Goal: Task Accomplishment & Management: Use online tool/utility

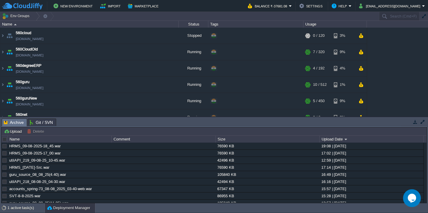
click at [4, 139] on div at bounding box center [4, 139] width 5 height 5
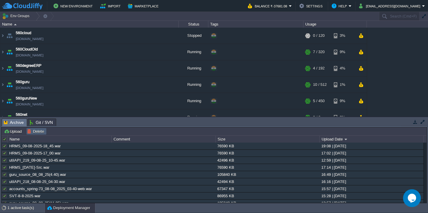
click at [34, 134] on button "Delete" at bounding box center [36, 131] width 19 height 5
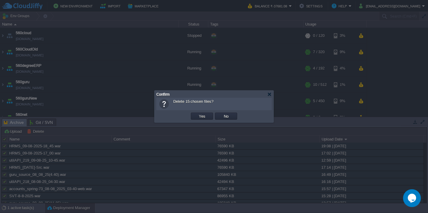
click at [197, 114] on button "Yes" at bounding box center [202, 116] width 10 height 5
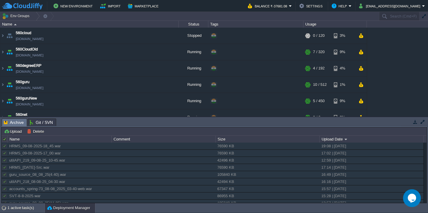
scroll to position [51, 0]
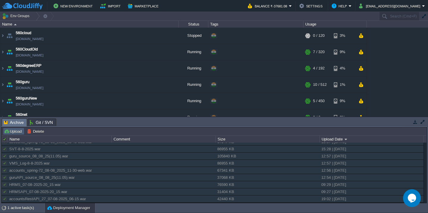
click at [18, 129] on button "Upload" at bounding box center [14, 131] width 20 height 5
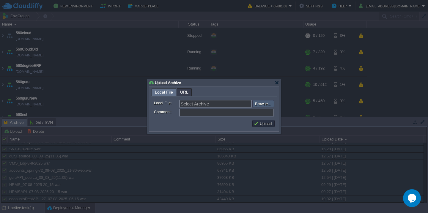
click at [254, 105] on input "file" at bounding box center [236, 103] width 75 height 7
type input "C:\fakepath\VMS-9-8-2025.war"
type input "VMS-9-8-2025.war"
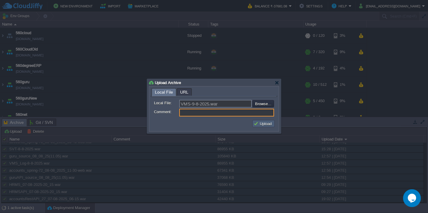
click at [262, 123] on button "Upload" at bounding box center [264, 123] width 20 height 5
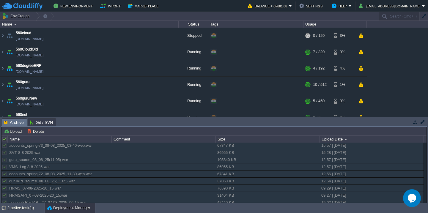
scroll to position [59, 0]
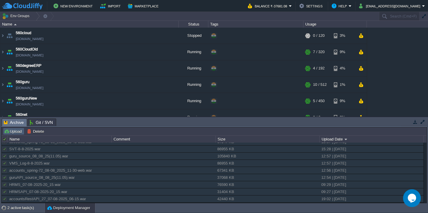
click at [13, 129] on td "Upload" at bounding box center [13, 131] width 21 height 7
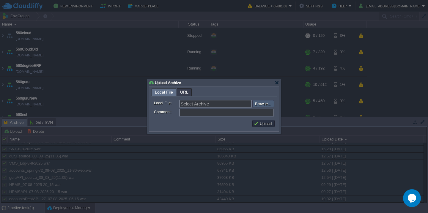
click at [262, 103] on input "file" at bounding box center [236, 103] width 75 height 7
type input "C:\fakepath\VMS_Log-9-8-2025.war"
type input "VMS_Log-9-8-2025.war"
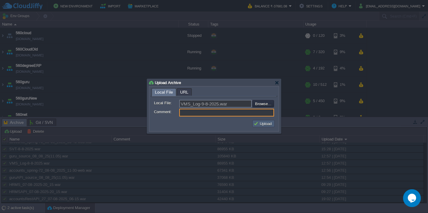
click at [266, 125] on button "Upload" at bounding box center [264, 123] width 20 height 5
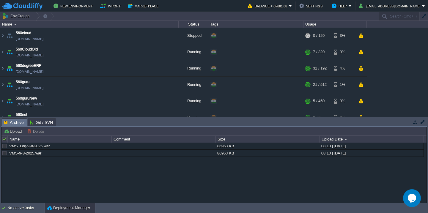
scroll to position [0, 0]
click at [13, 128] on td "Upload" at bounding box center [13, 131] width 21 height 7
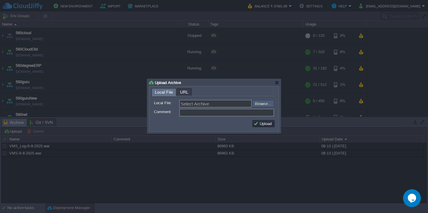
click at [258, 104] on input "file" at bounding box center [236, 103] width 75 height 7
type input "C:\fakepath\guruAPI_source_09_08_25(3.25).war"
type input "guruAPI_source_09_08_25(3.25).war"
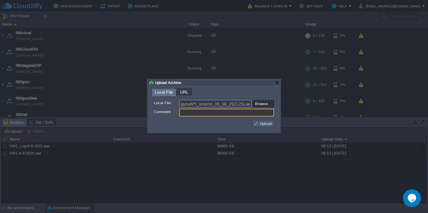
click at [256, 123] on button "Upload" at bounding box center [264, 123] width 20 height 5
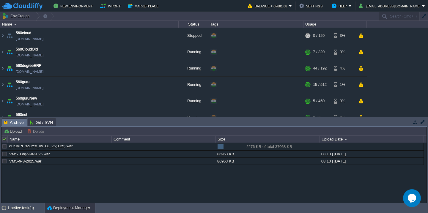
scroll to position [320, 0]
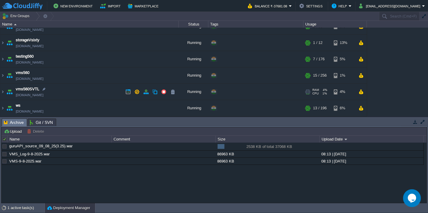
click at [79, 92] on td "vms560SVTL [DOMAIN_NAME]" at bounding box center [89, 92] width 179 height 16
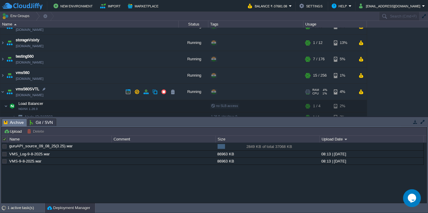
scroll to position [372, 0]
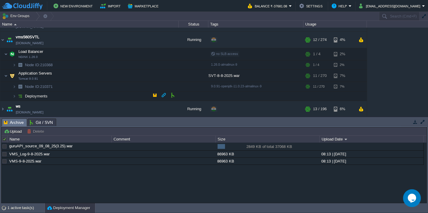
click at [86, 95] on td "Deployments" at bounding box center [89, 97] width 179 height 10
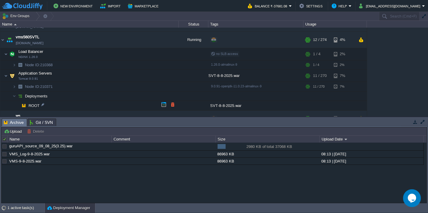
scroll to position [382, 0]
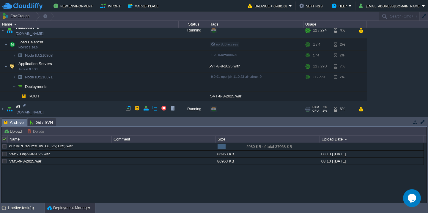
click at [90, 113] on td "ws [DOMAIN_NAME]" at bounding box center [89, 109] width 179 height 16
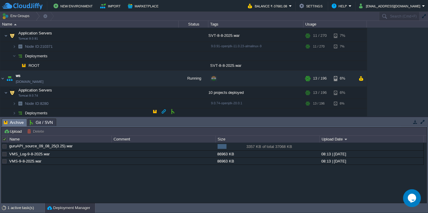
click at [91, 111] on td "Deployments" at bounding box center [89, 114] width 179 height 10
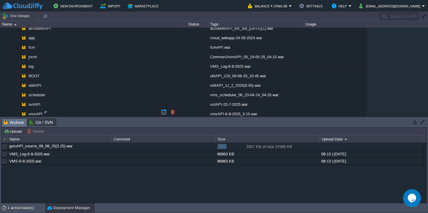
scroll to position [506, 0]
click at [175, 68] on td at bounding box center [172, 64] width 9 height 9
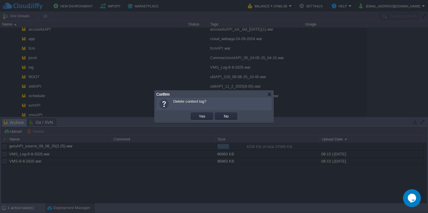
click at [197, 114] on button "Yes" at bounding box center [202, 116] width 10 height 5
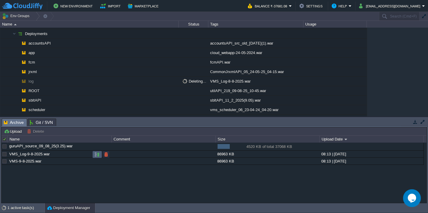
click at [95, 155] on button "button" at bounding box center [97, 154] width 5 height 5
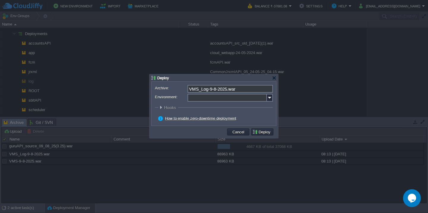
click at [214, 101] on input "Environment:" at bounding box center [227, 98] width 79 height 8
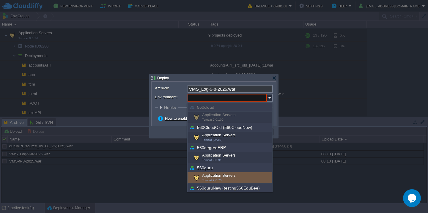
scroll to position [194, 0]
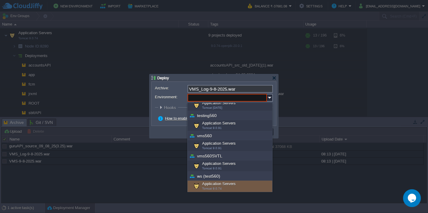
click at [223, 181] on div "Application Servers Tomcat 9.0.74" at bounding box center [230, 186] width 85 height 11
type input "Application Servers (ws (test560))"
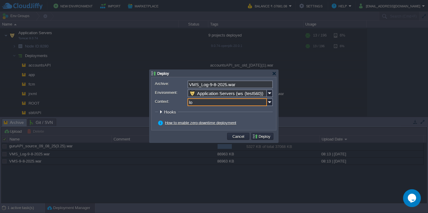
type input "log"
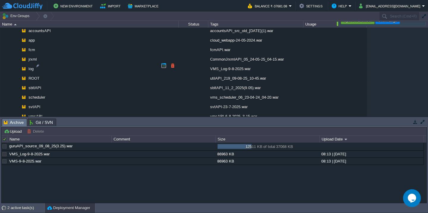
scroll to position [470, 0]
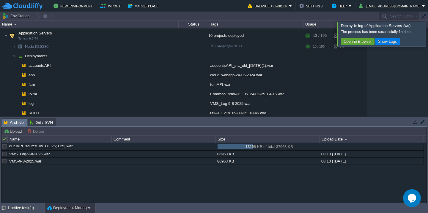
click at [428, 29] on div at bounding box center [436, 34] width 0 height 24
